Goal: Ask a question

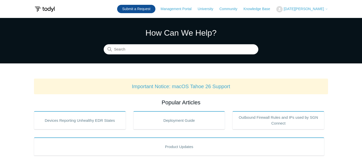
click at [148, 10] on link "Submit a Request" at bounding box center [136, 9] width 38 height 8
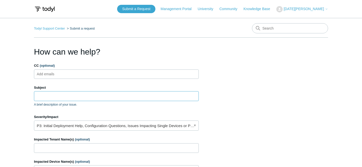
click at [67, 96] on input "Subject" at bounding box center [116, 96] width 165 height 10
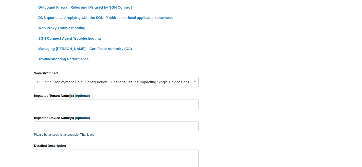
scroll to position [170, 0]
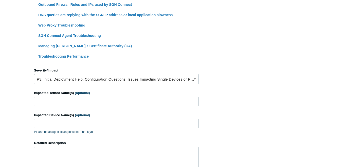
type input "Whitelisting"
click at [194, 79] on link "P3: Initial Deployment Help, Configuration Questions, Issues Impacting Single D…" at bounding box center [116, 79] width 165 height 10
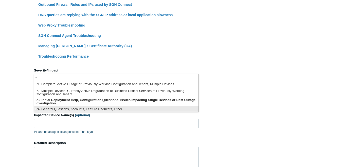
scroll to position [1, 0]
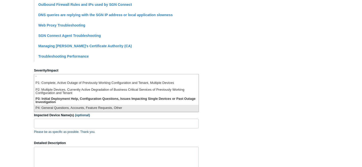
click at [113, 108] on li "P4: General Questions, Accounts, Feature Requests, Other" at bounding box center [116, 108] width 164 height 7
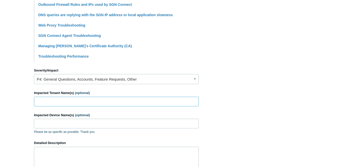
click at [103, 102] on input "Impacted Tenant Name(s) (optional)" at bounding box center [116, 102] width 165 height 10
click at [149, 115] on label "Impacted Device Name(s) (optional)" at bounding box center [116, 115] width 165 height 5
click at [149, 119] on input "Impacted Device Name(s) (optional)" at bounding box center [116, 124] width 165 height 10
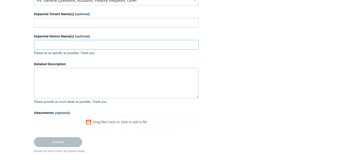
scroll to position [251, 0]
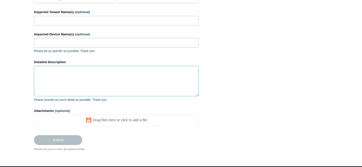
click at [64, 77] on textarea "Detailed Description" at bounding box center [116, 81] width 165 height 30
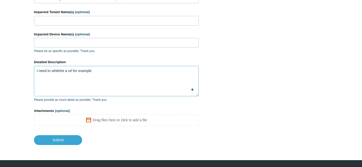
paste textarea "*.nodeware.zone:443"
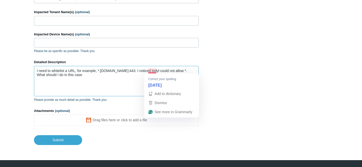
click at [149, 71] on textarea "I need to whitelist a URL, for example, *.nodeware.zone:443. I noticed todyl co…" at bounding box center [116, 81] width 165 height 30
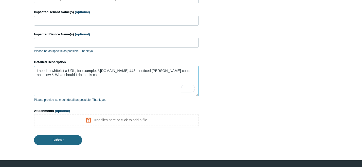
type textarea "I need to whitelist a URL, for example, *.nodeware.zone:443. I noticed Todyl co…"
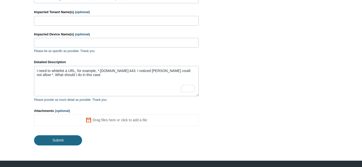
click at [58, 141] on input "Submit" at bounding box center [58, 141] width 48 height 10
